Goal: Information Seeking & Learning: Learn about a topic

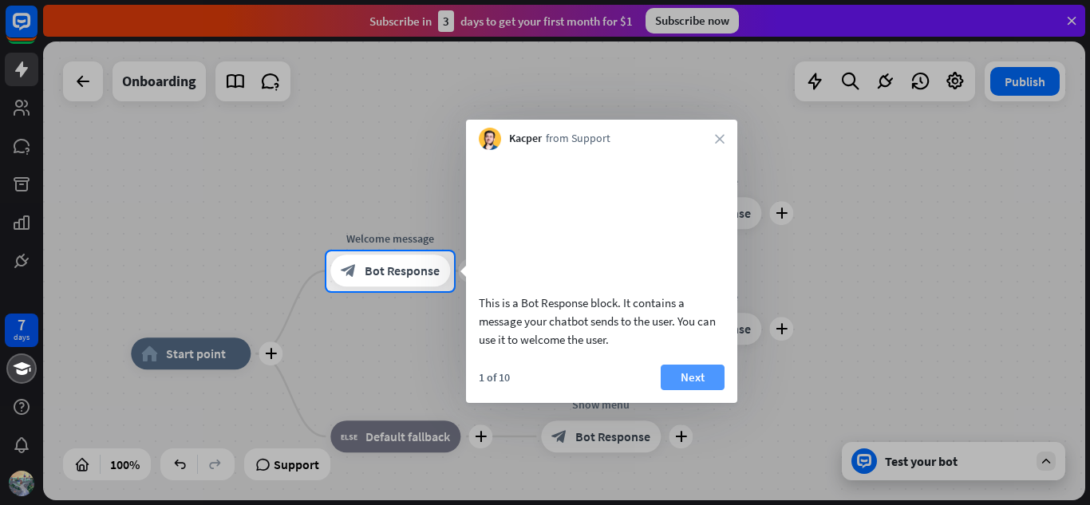
click at [703, 390] on button "Next" at bounding box center [693, 378] width 64 height 26
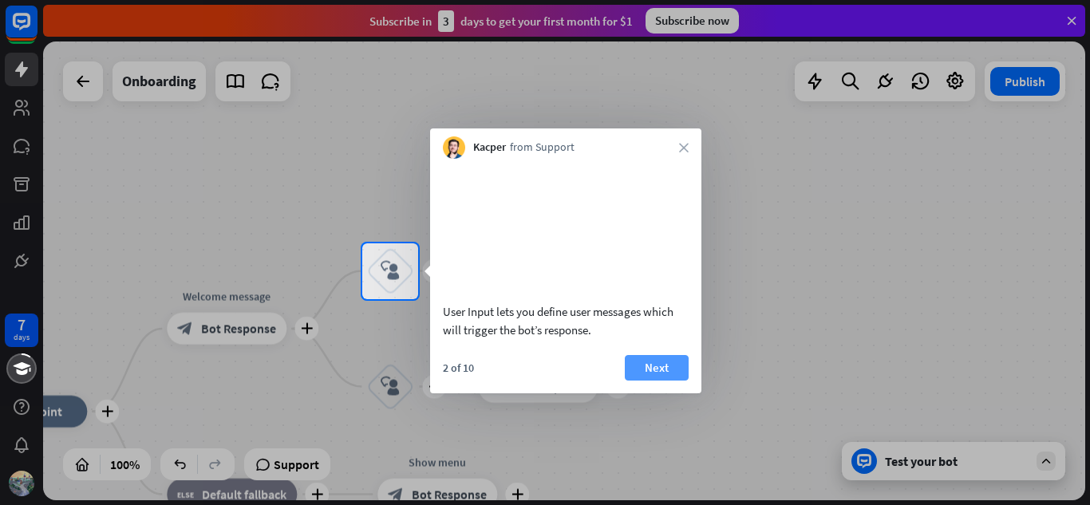
click at [654, 381] on button "Next" at bounding box center [657, 368] width 64 height 26
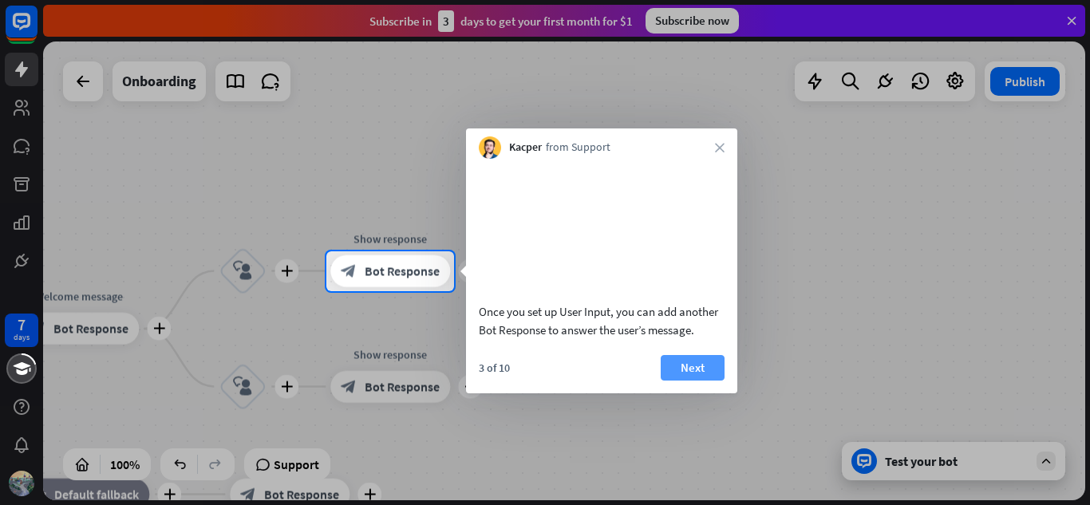
click at [675, 381] on button "Next" at bounding box center [693, 368] width 64 height 26
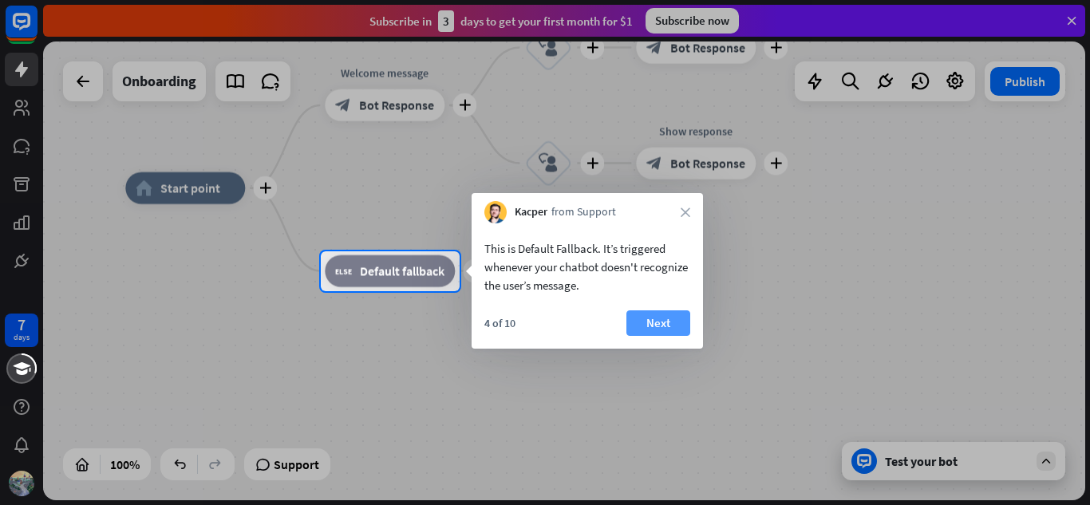
click at [655, 330] on button "Next" at bounding box center [658, 323] width 64 height 26
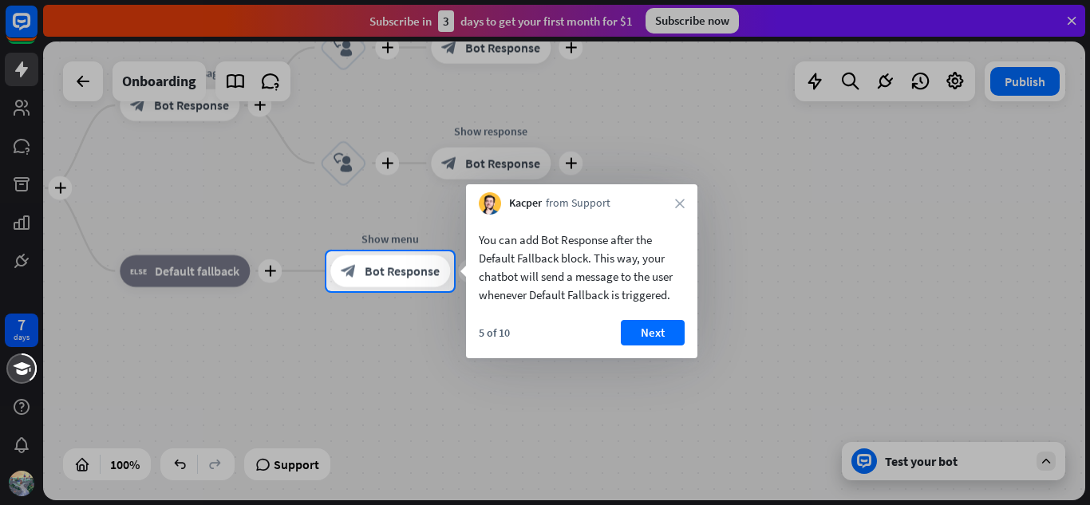
click at [655, 330] on button "Next" at bounding box center [653, 333] width 64 height 26
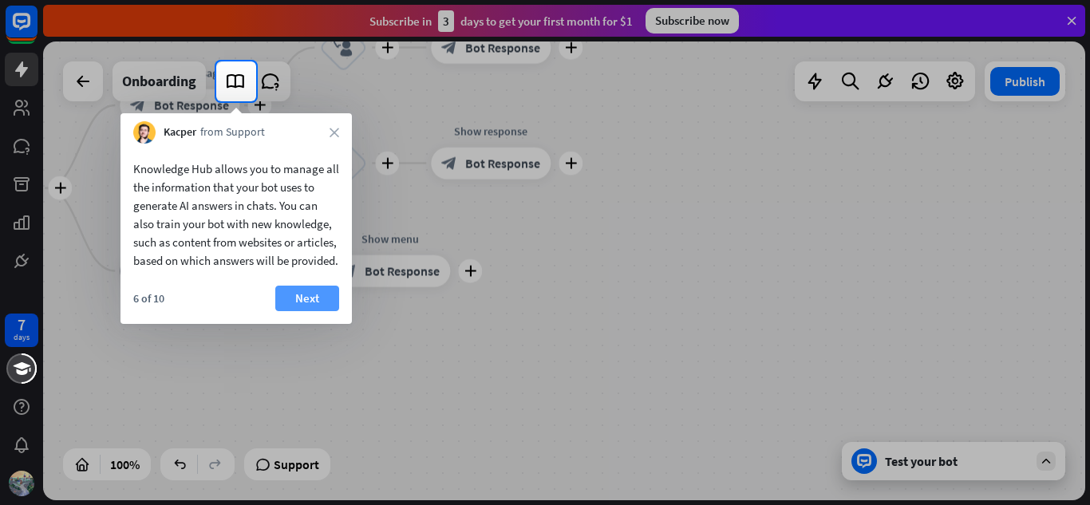
click at [295, 311] on button "Next" at bounding box center [307, 299] width 64 height 26
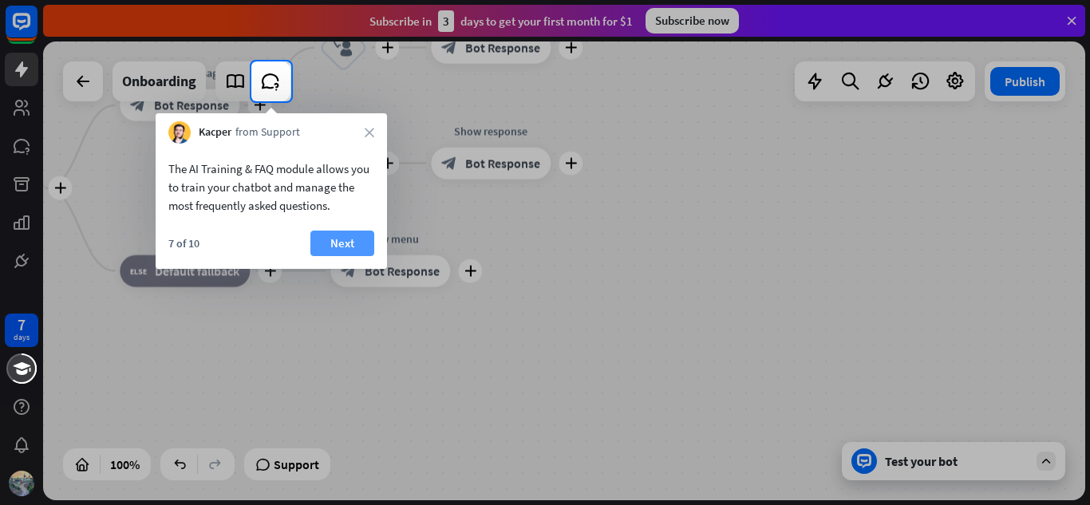
click at [341, 237] on button "Next" at bounding box center [342, 244] width 64 height 26
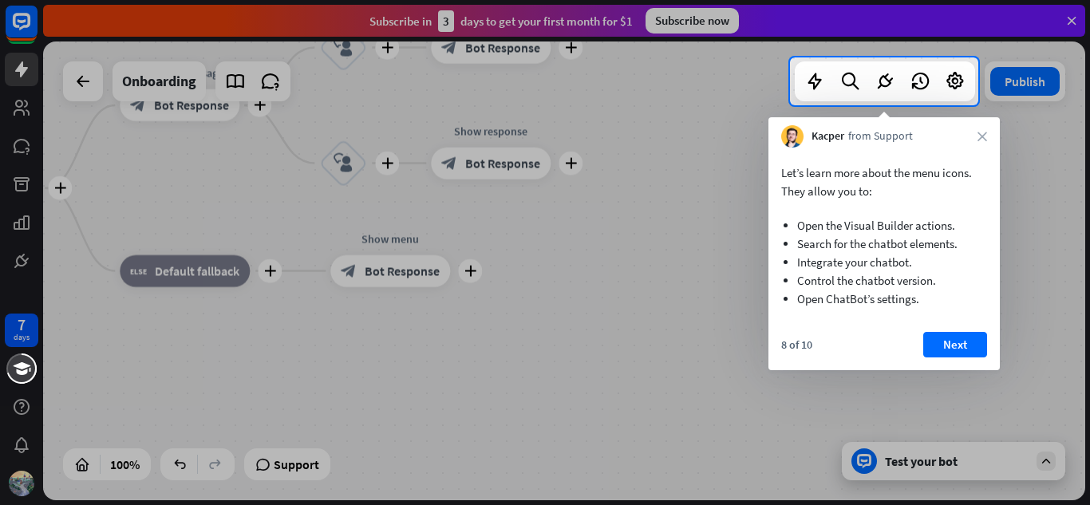
click at [954, 358] on div "8 of 10 Next" at bounding box center [884, 351] width 231 height 38
click at [954, 345] on button "Next" at bounding box center [955, 345] width 64 height 26
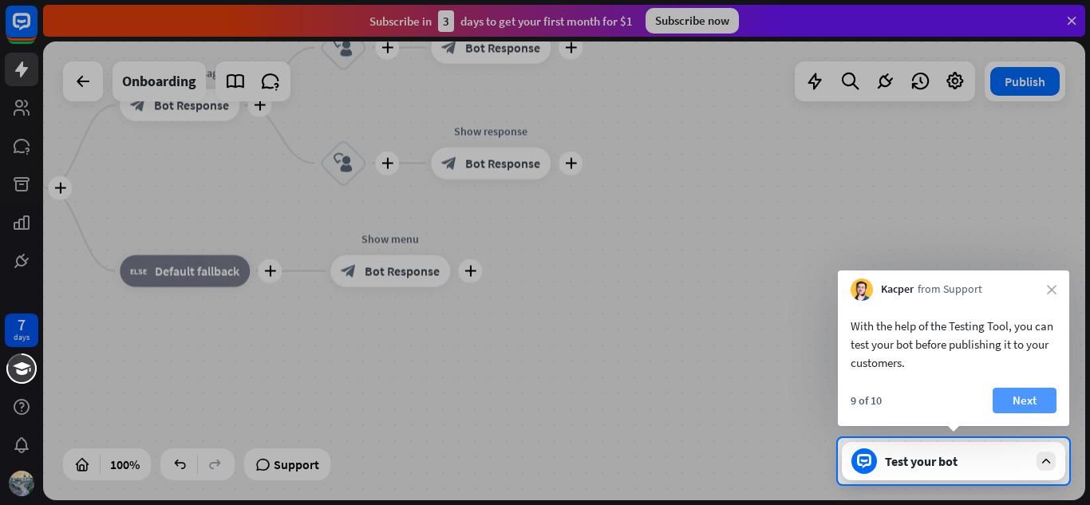
click at [1015, 401] on button "Next" at bounding box center [1025, 401] width 64 height 26
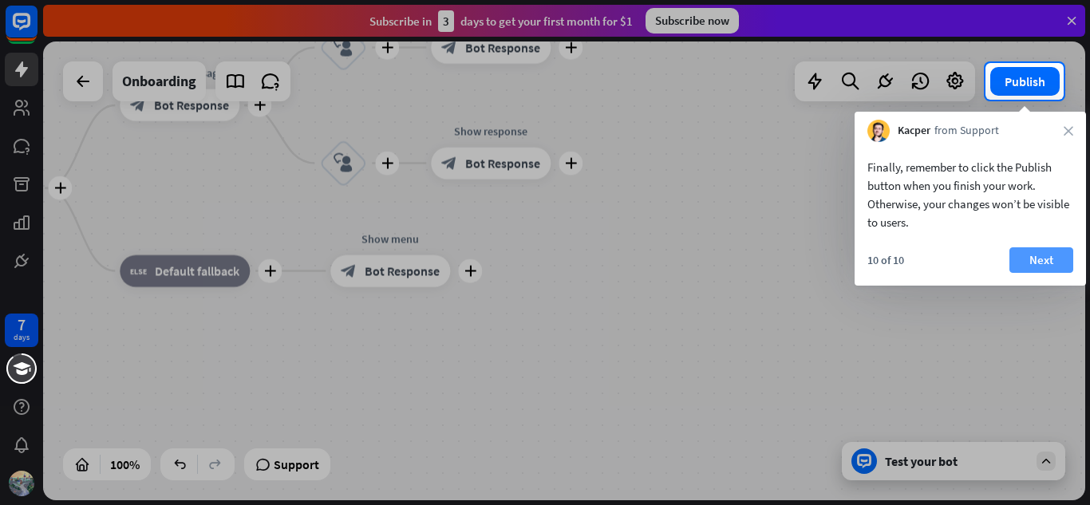
click at [1042, 263] on button "Next" at bounding box center [1042, 260] width 64 height 26
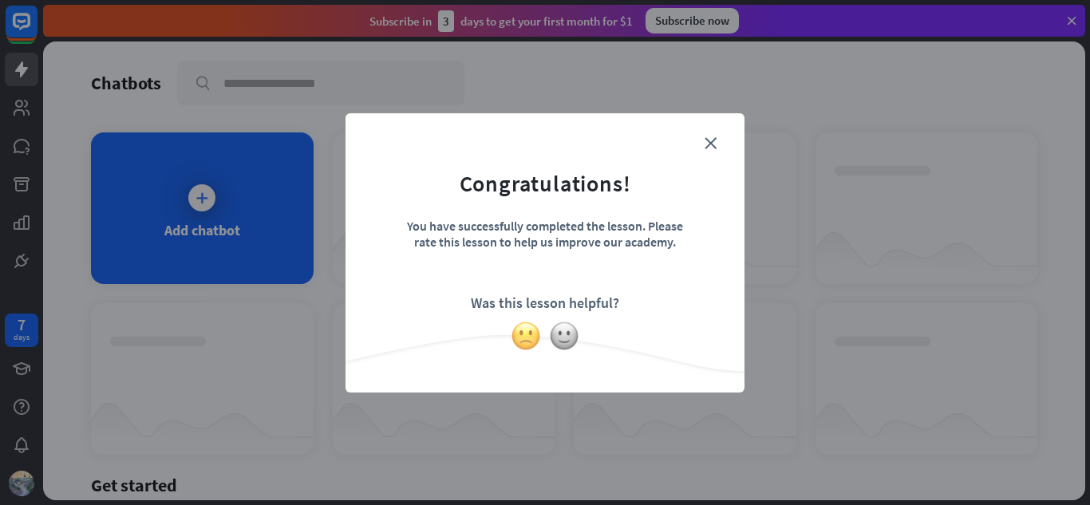
click at [527, 333] on img at bounding box center [526, 336] width 30 height 30
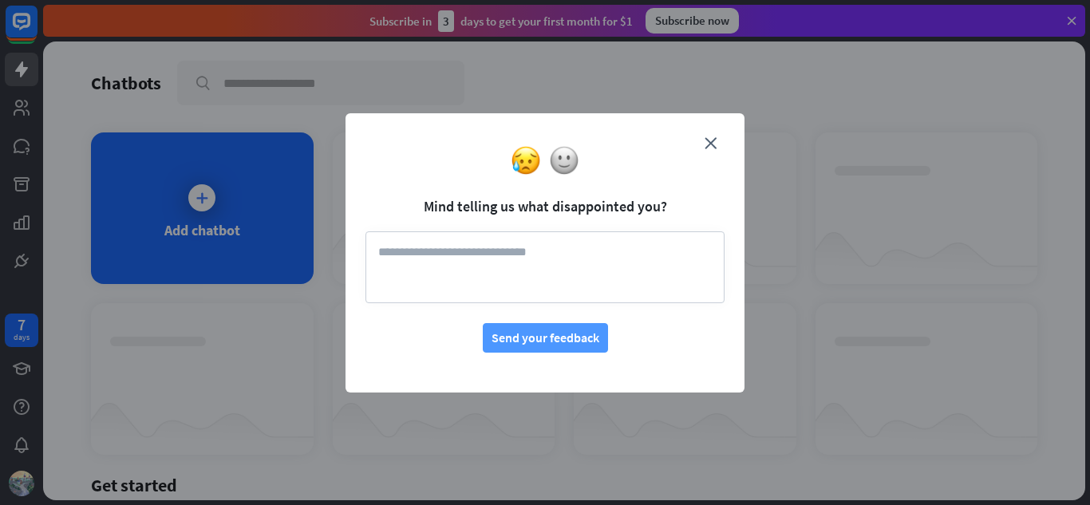
click at [565, 341] on button "Send your feedback" at bounding box center [545, 338] width 125 height 30
click at [708, 137] on icon "close" at bounding box center [711, 143] width 12 height 12
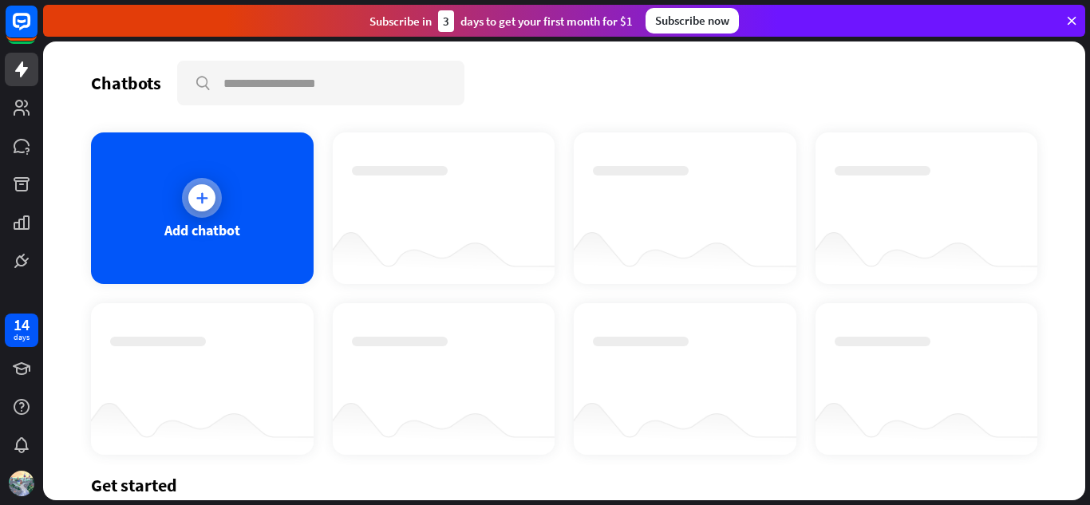
click at [212, 222] on div "Add chatbot" at bounding box center [202, 230] width 76 height 18
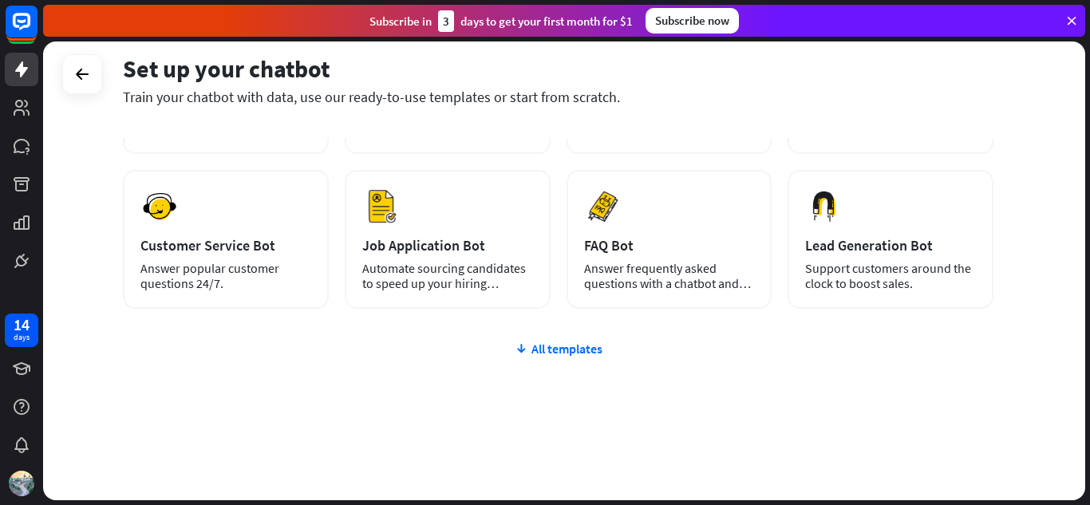
scroll to position [200, 0]
click at [558, 355] on div "All templates" at bounding box center [558, 350] width 871 height 16
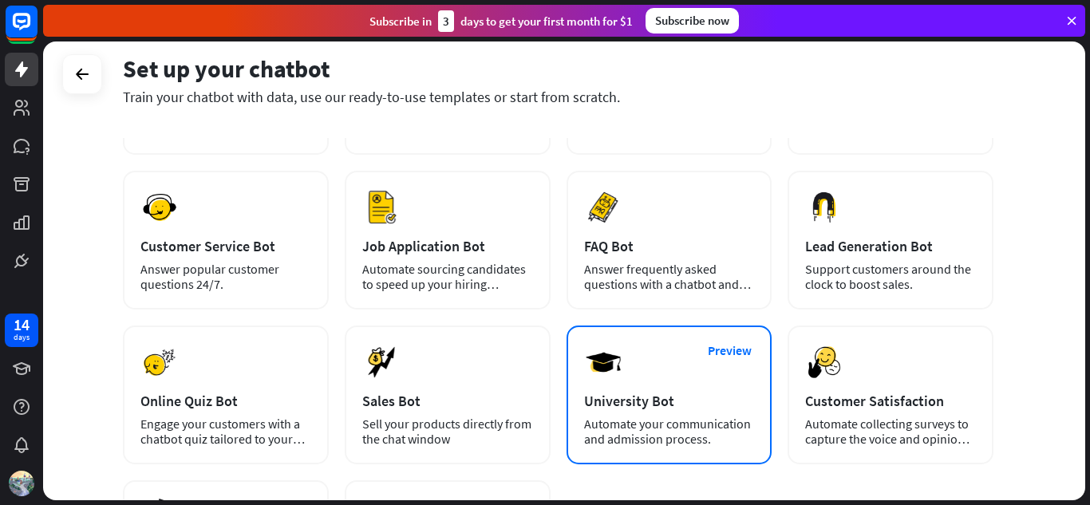
click at [659, 403] on div "University Bot" at bounding box center [669, 401] width 171 height 18
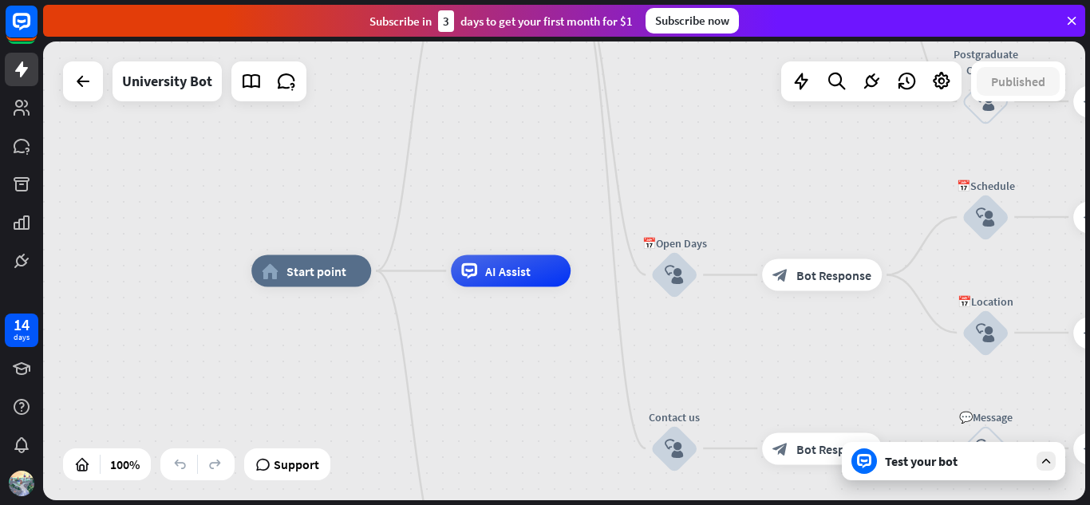
click at [776, 178] on div "home_2 Start point Welcome message block_bot_response Bot Response ✨Main menu b…" at bounding box center [564, 270] width 1042 height 459
drag, startPoint x: 998, startPoint y: 0, endPoint x: 754, endPoint y: 52, distance: 249.6
click at [754, 52] on div "home_2 Start point Welcome message block_bot_response Bot Response ✨Main menu b…" at bounding box center [564, 270] width 1042 height 459
click at [698, 251] on div "Edit name more_horiz plus 📅Open Days block_user_input" at bounding box center [674, 275] width 48 height 48
